Goal: Task Accomplishment & Management: Manage account settings

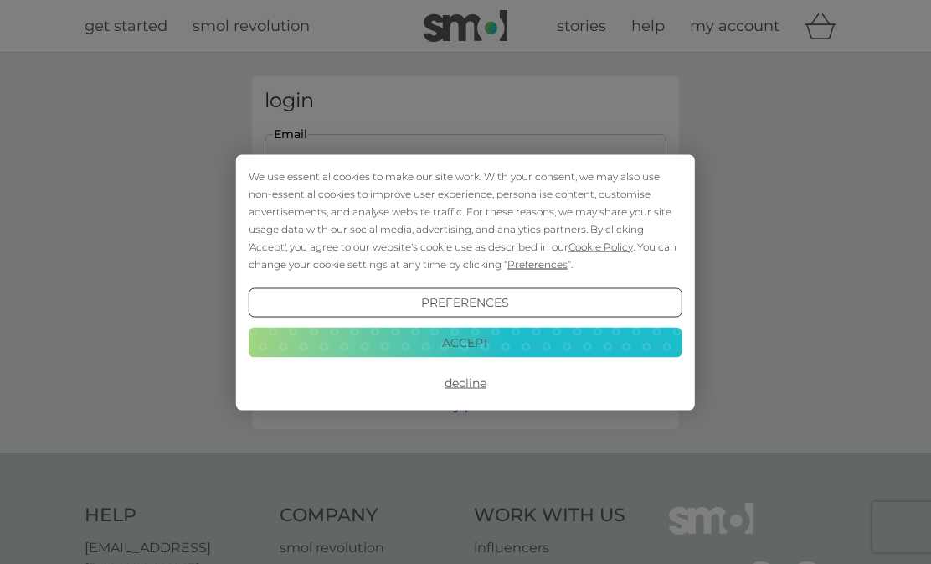
click at [504, 349] on button "Accept" at bounding box center [466, 342] width 434 height 30
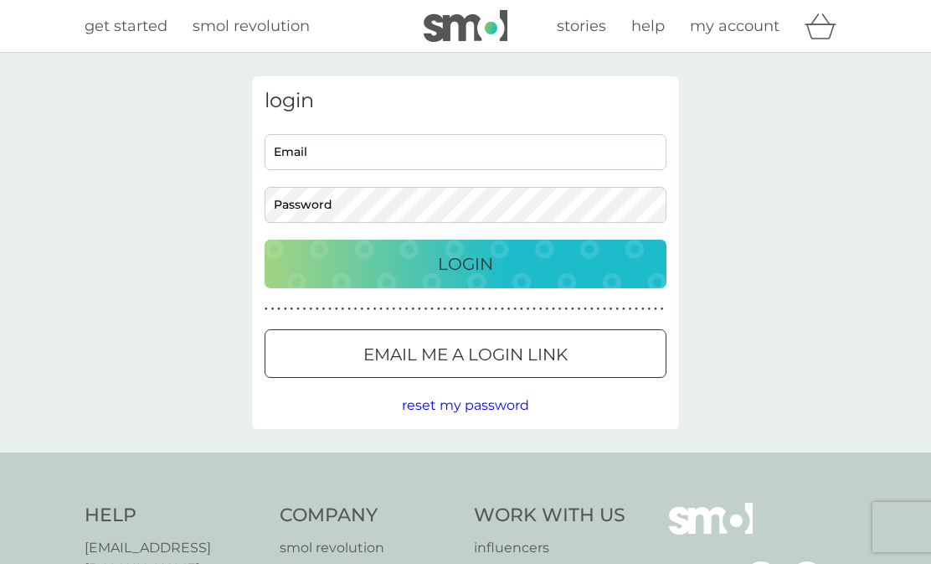
click at [399, 157] on input "Email" at bounding box center [466, 152] width 402 height 36
type input "[EMAIL_ADDRESS][DOMAIN_NAME]"
click at [499, 275] on div "Login" at bounding box center [465, 263] width 368 height 27
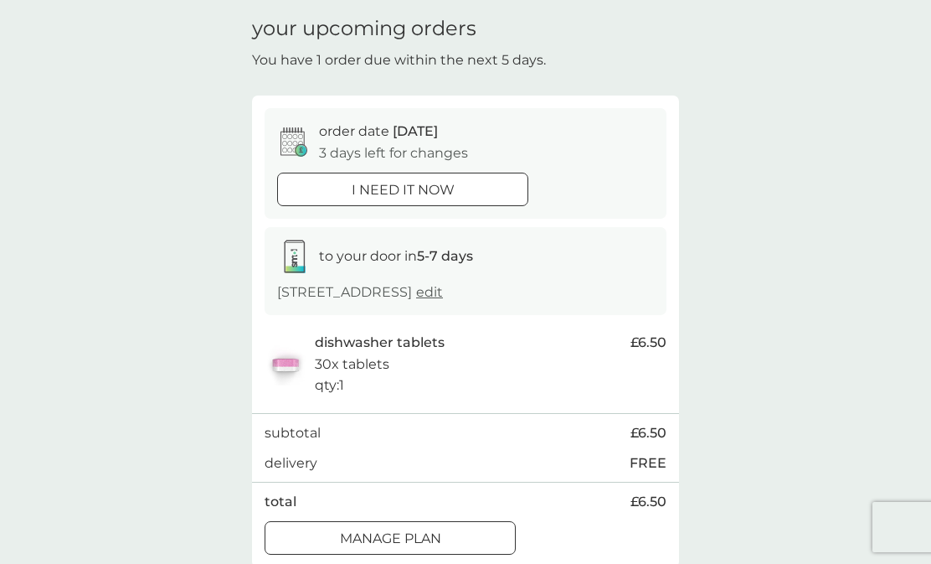
scroll to position [56, 0]
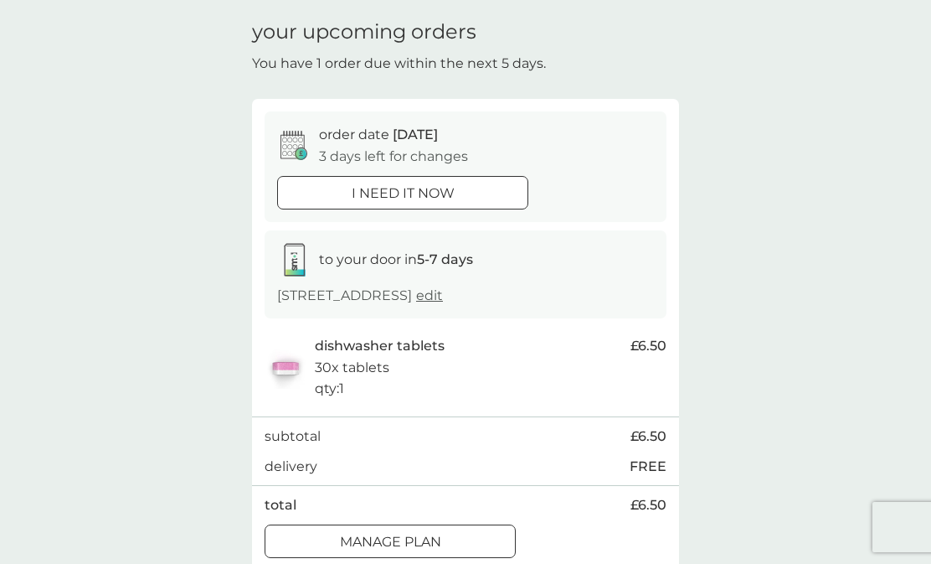
click at [448, 543] on div "Manage plan" at bounding box center [390, 542] width 250 height 22
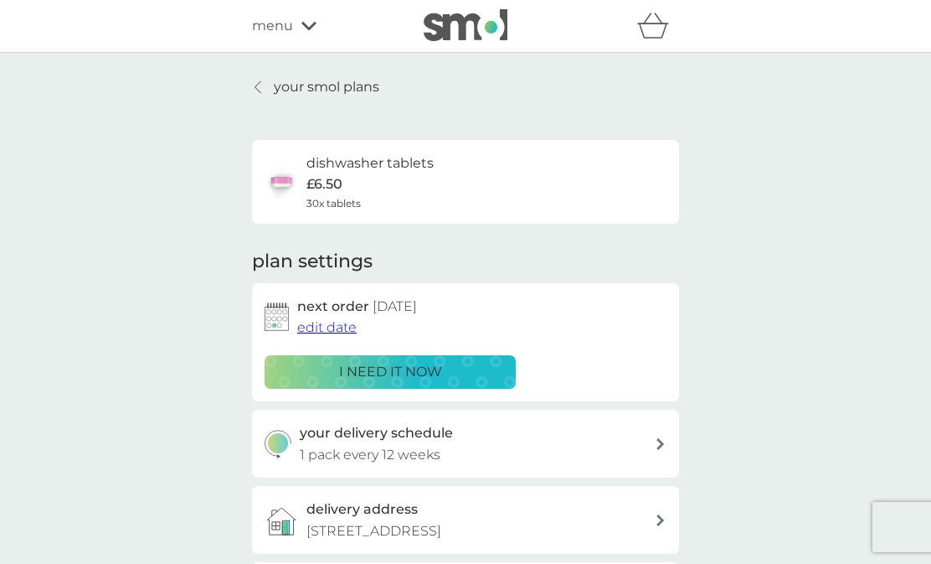
click at [660, 440] on icon at bounding box center [660, 444] width 8 height 12
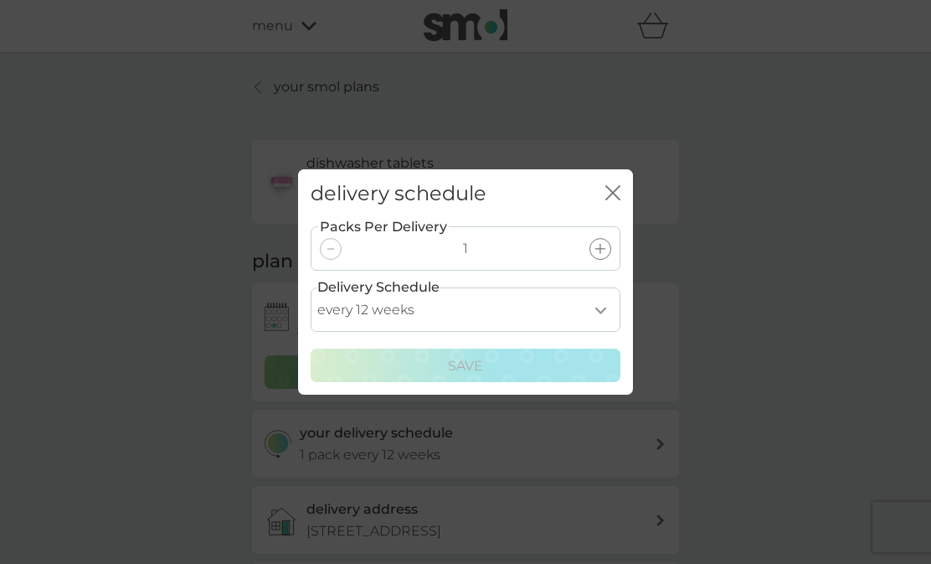
click at [610, 332] on select "every 1 week every 2 weeks every 3 weeks every 4 weeks every 5 weeks every 6 we…" at bounding box center [466, 309] width 310 height 44
click at [605, 332] on select "every 1 week every 2 weeks every 3 weeks every 4 weeks every 5 weeks every 6 we…" at bounding box center [466, 309] width 310 height 44
click at [604, 332] on select "every 1 week every 2 weeks every 3 weeks every 4 weeks every 5 weeks every 6 we…" at bounding box center [466, 309] width 310 height 44
select select "105"
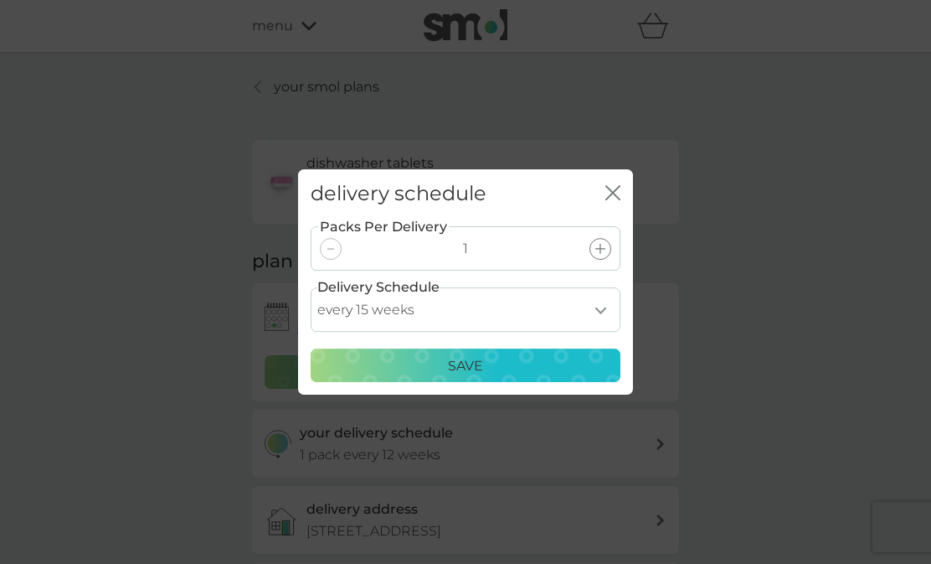
click at [491, 377] on div "Save" at bounding box center [466, 366] width 288 height 22
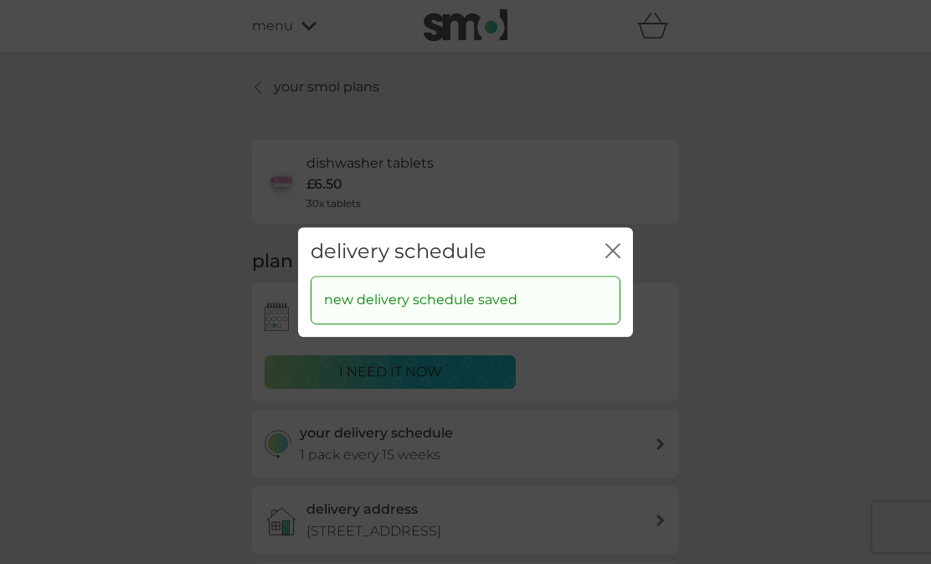
click at [613, 258] on icon "close" at bounding box center [612, 250] width 15 height 15
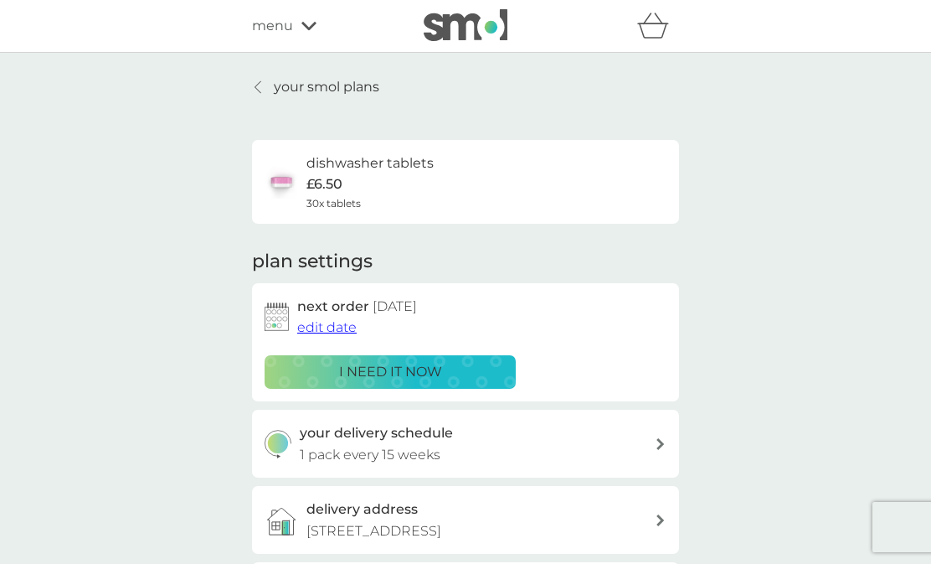
click at [330, 328] on span "edit date" at bounding box center [326, 327] width 59 height 16
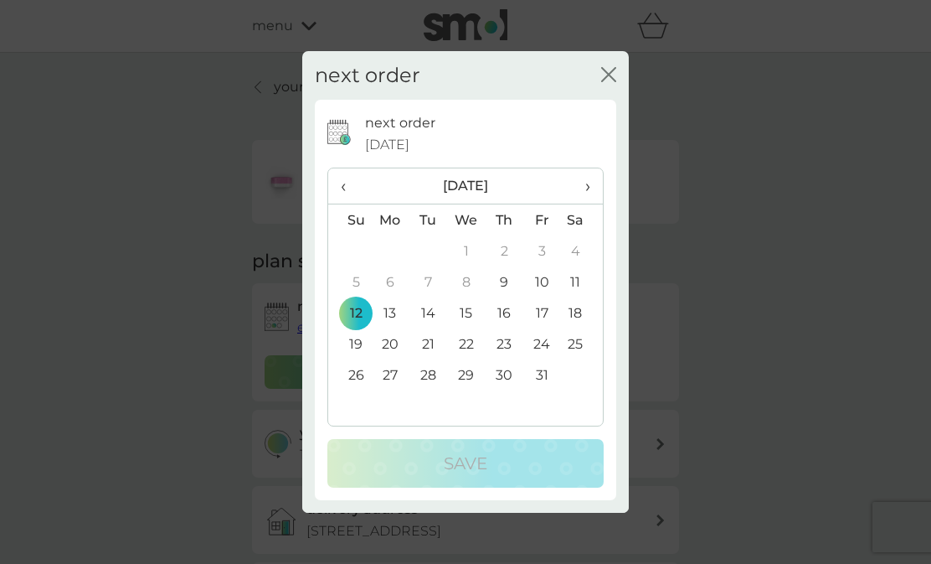
click at [583, 203] on span "›" at bounding box center [582, 185] width 17 height 35
click at [396, 297] on td "3" at bounding box center [390, 281] width 39 height 31
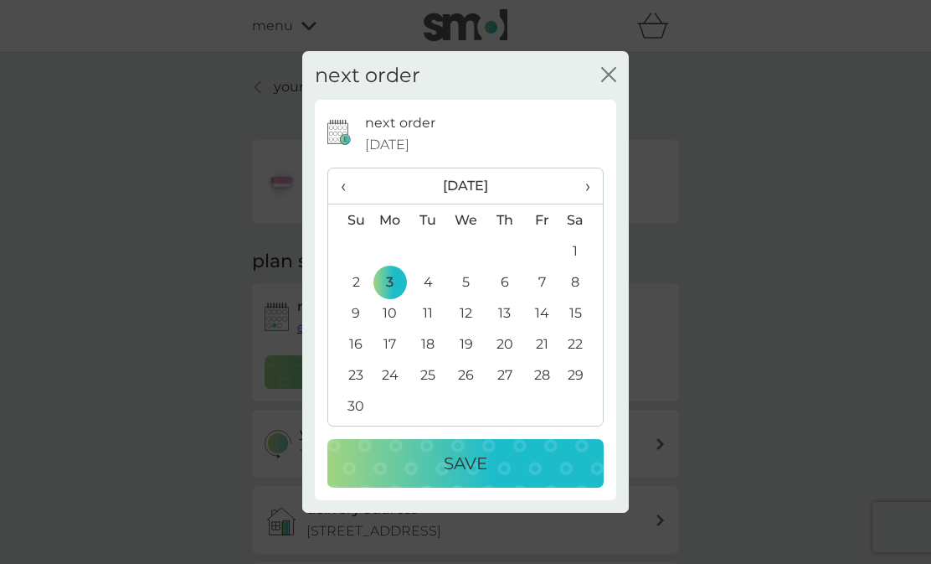
click at [486, 476] on p "Save" at bounding box center [466, 463] width 44 height 27
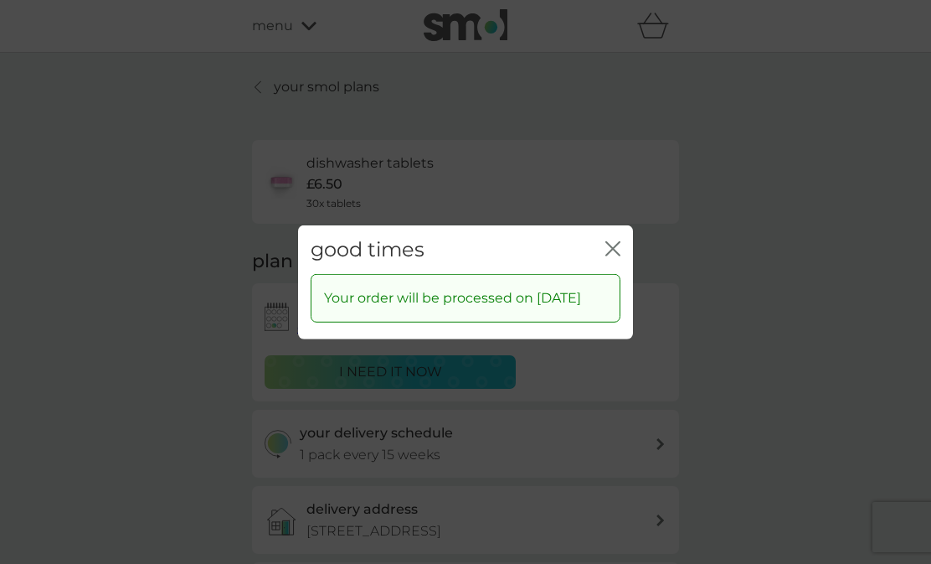
click at [612, 255] on icon "close" at bounding box center [612, 247] width 15 height 15
